Goal: Task Accomplishment & Management: Use online tool/utility

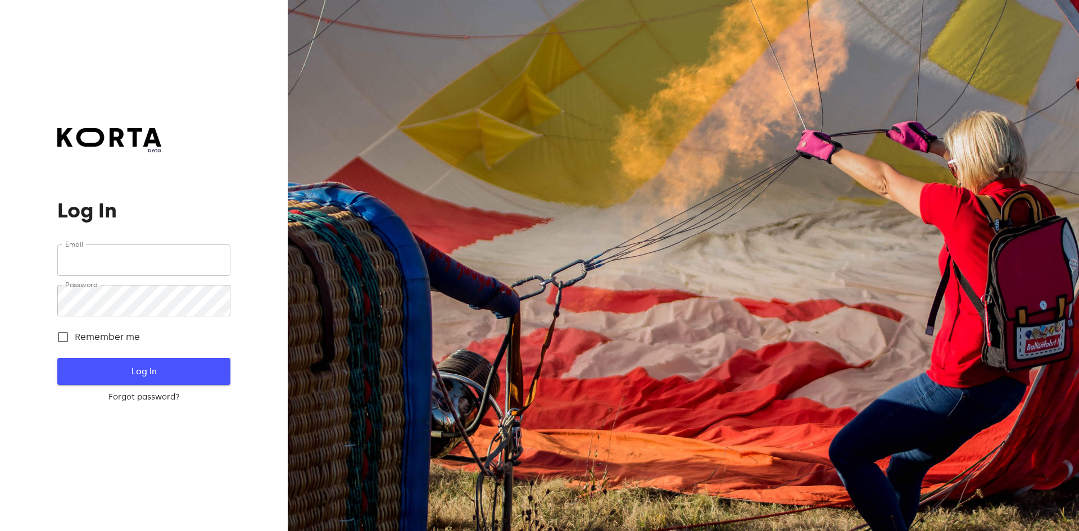
type input "[EMAIL_ADDRESS][DOMAIN_NAME]"
click at [152, 365] on span "Log In" at bounding box center [143, 371] width 137 height 15
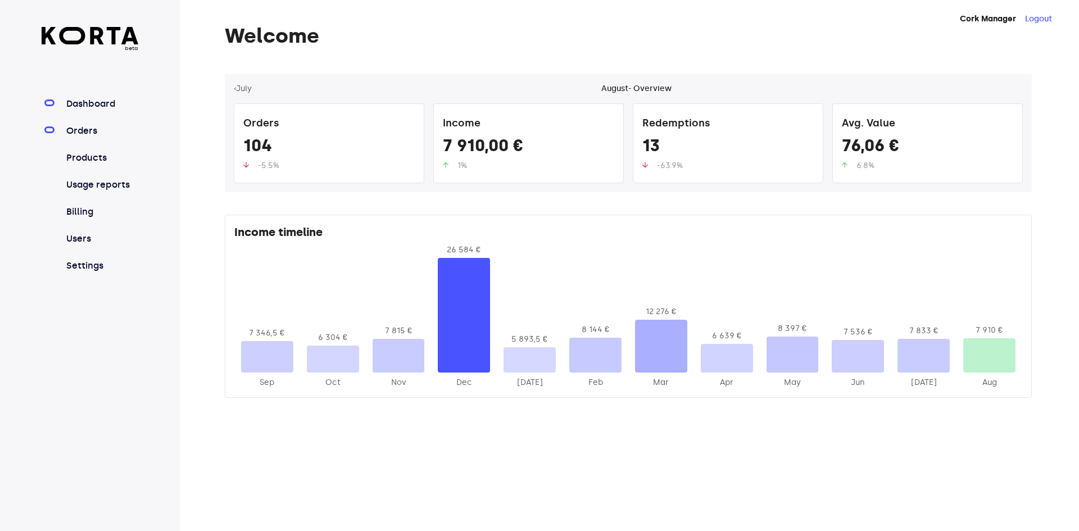
click at [88, 126] on link "Orders" at bounding box center [101, 130] width 75 height 13
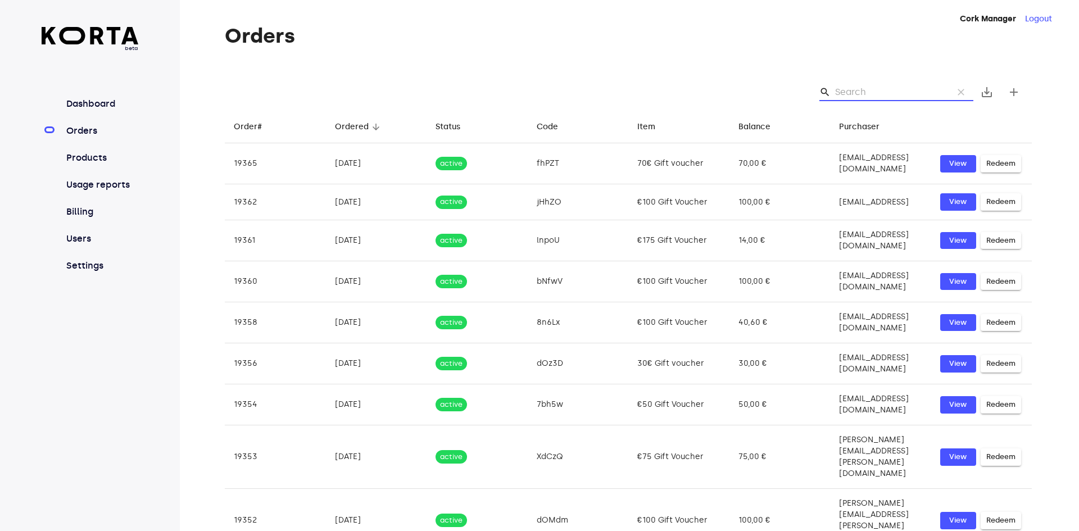
click at [857, 89] on input "Search" at bounding box center [889, 92] width 109 height 18
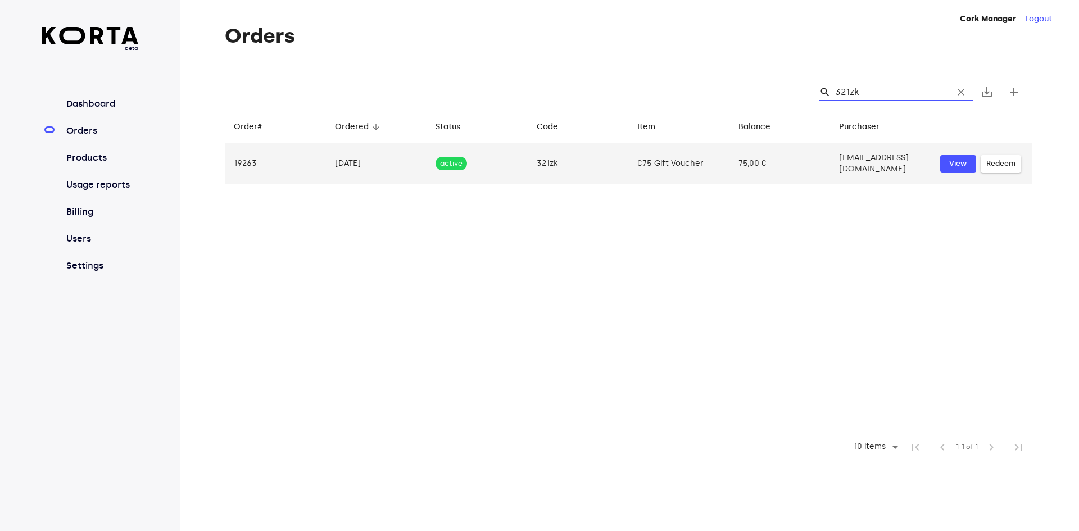
type input "321zk"
click at [1001, 157] on span "Redeem" at bounding box center [1000, 163] width 29 height 13
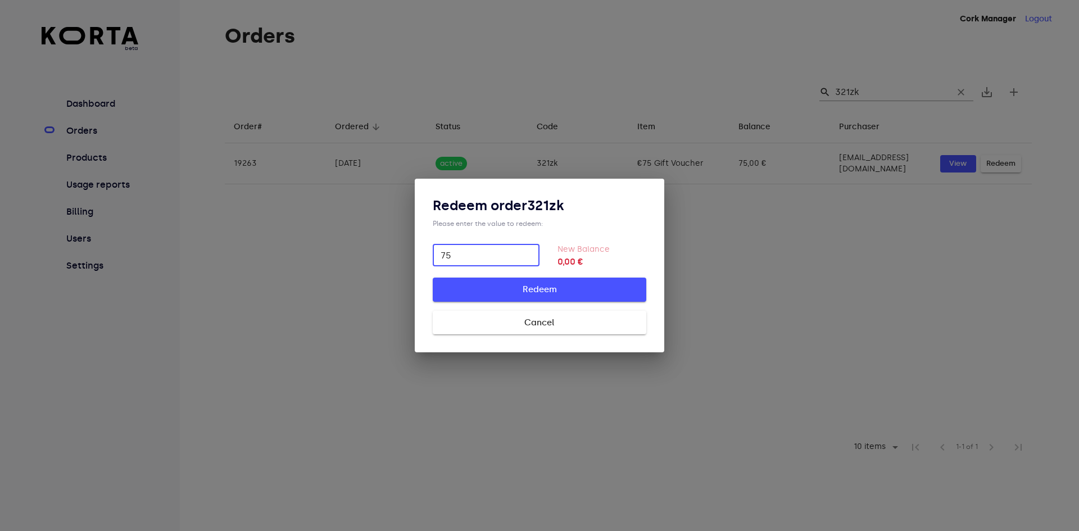
type input "75"
click at [543, 288] on span "Redeem" at bounding box center [540, 289] width 178 height 15
